Goal: Use online tool/utility: Utilize a website feature to perform a specific function

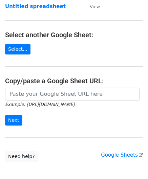
scroll to position [68, 0]
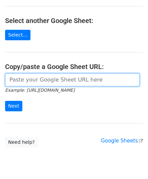
click at [23, 75] on input "url" at bounding box center [72, 80] width 135 height 13
paste input "[URL][DOMAIN_NAME]"
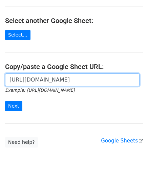
scroll to position [0, 144]
type input "[URL][DOMAIN_NAME]"
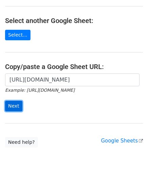
click at [15, 105] on input "Next" at bounding box center [13, 106] width 17 height 11
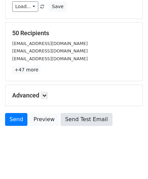
scroll to position [83, 0]
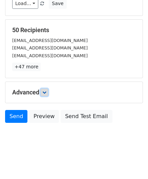
click at [47, 94] on link at bounding box center [44, 92] width 7 height 7
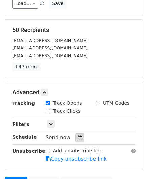
click at [79, 138] on div at bounding box center [79, 138] width 9 height 9
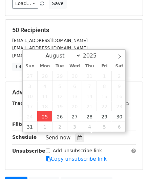
type input "2025-08-25 12:00"
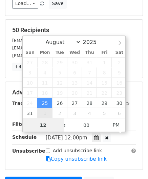
paste input "Hour"
type input "2"
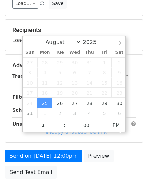
type input "2025-08-25 14:00"
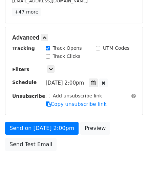
scroll to position [165, 0]
